Goal: Go to known website: Go to known website

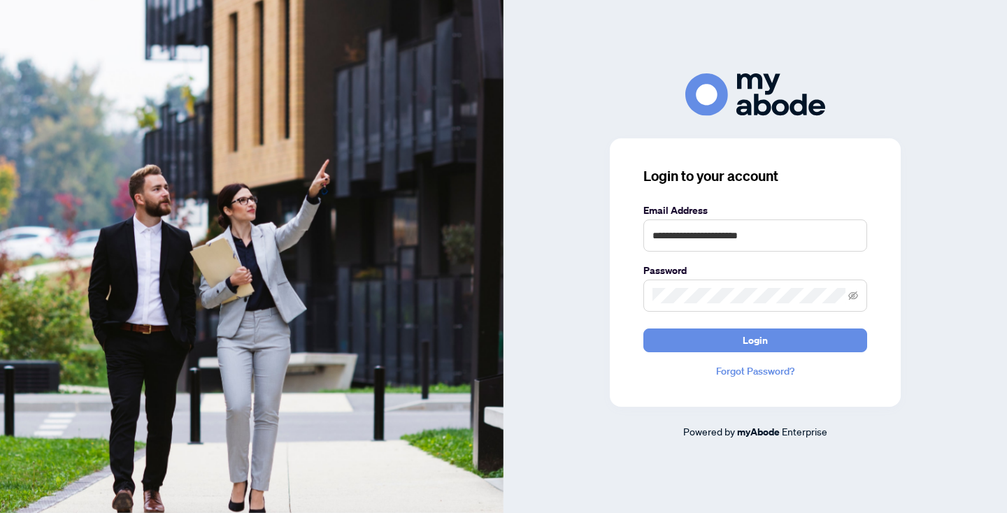
click at [774, 191] on div "**********" at bounding box center [755, 272] width 291 height 268
click at [810, 237] on input "**********" at bounding box center [755, 235] width 224 height 32
type input "**********"
click at [794, 335] on button "Login" at bounding box center [755, 341] width 224 height 24
